Goal: Find specific page/section

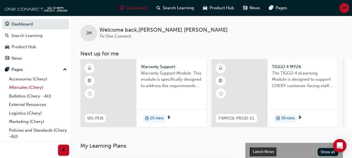
click at [19, 86] on link "Aftersales (Chery)" at bounding box center [38, 87] width 62 height 9
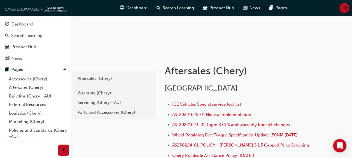
scroll to position [56, 0]
click at [89, 101] on div "Servicing (Chery - AU)" at bounding box center [114, 102] width 73 height 6
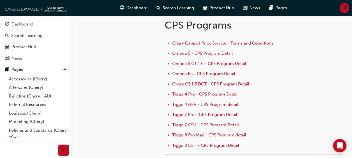
scroll to position [56, 0]
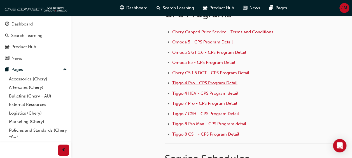
click at [207, 81] on span "Tiggo 4 Pro - CPS Program Detail" at bounding box center [204, 82] width 65 height 5
